Goal: Task Accomplishment & Management: Use online tool/utility

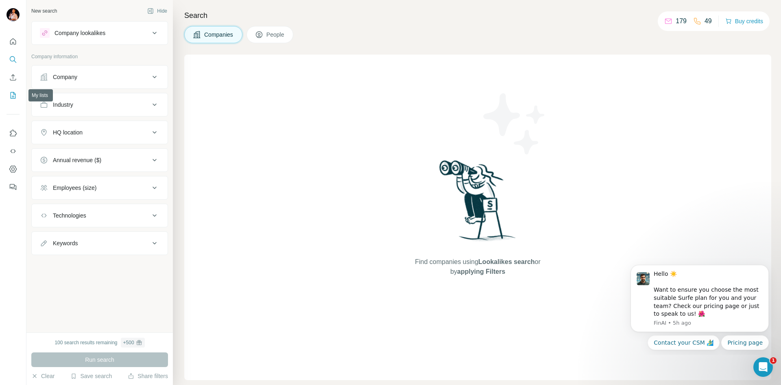
click at [10, 95] on icon "My lists" at bounding box center [13, 95] width 8 height 8
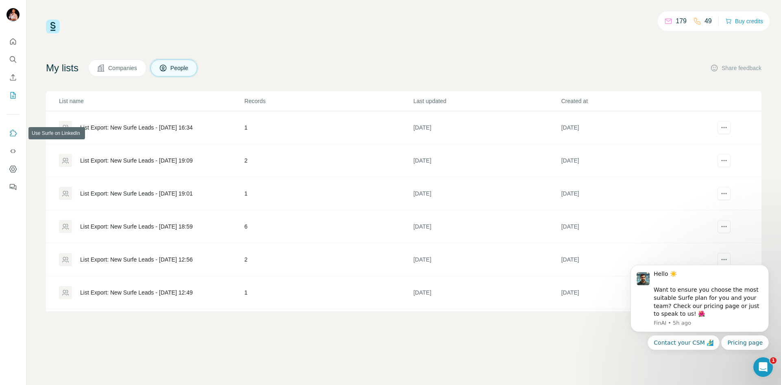
click at [8, 133] on button "Use Surfe on LinkedIn" at bounding box center [13, 133] width 13 height 15
click at [13, 169] on icon "Dashboard" at bounding box center [13, 169] width 8 height 8
click at [15, 136] on icon "Use Surfe on LinkedIn" at bounding box center [13, 132] width 7 height 7
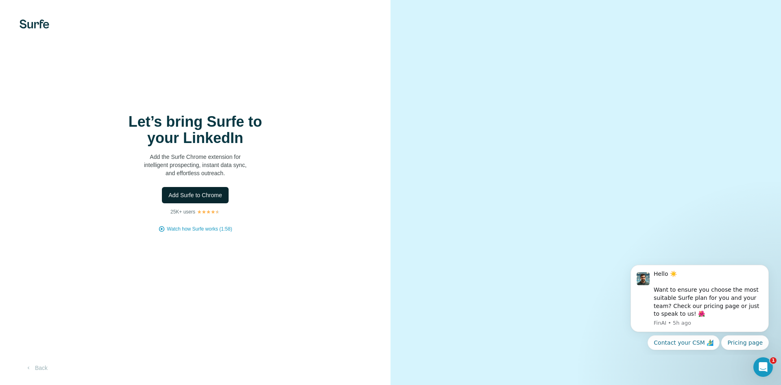
click at [212, 196] on span "Add Surfe to Chrome" at bounding box center [195, 195] width 54 height 8
